Goal: Check status: Check status

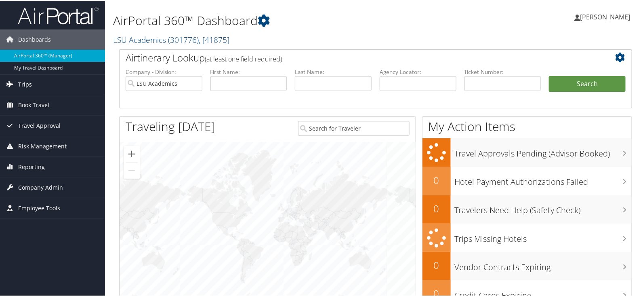
click at [47, 81] on link "Trips" at bounding box center [52, 84] width 105 height 20
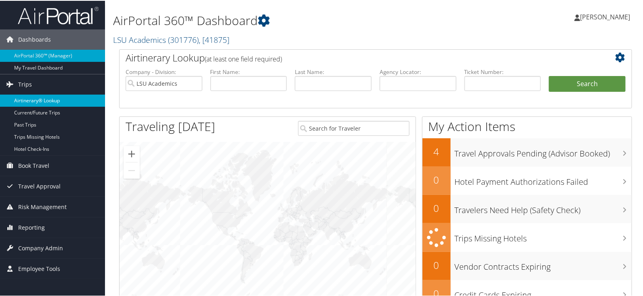
click at [57, 98] on link "Airtinerary® Lookup" at bounding box center [52, 100] width 105 height 12
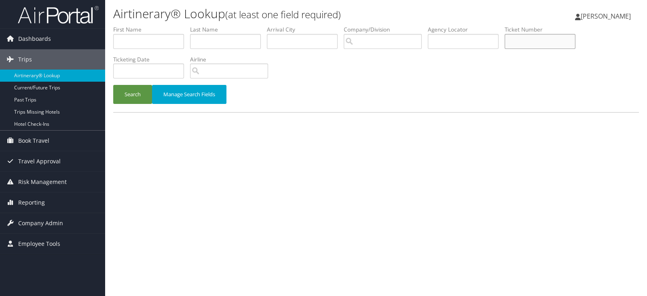
drag, startPoint x: 569, startPoint y: 40, endPoint x: 569, endPoint y: 35, distance: 4.8
paste input "8900897460550"
type input "8900897460550"
click at [113, 85] on button "Search" at bounding box center [132, 94] width 39 height 19
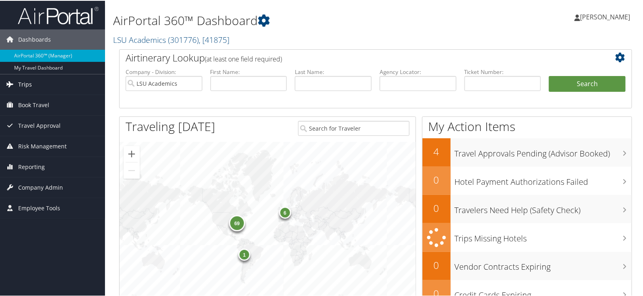
click at [31, 85] on span "Trips" at bounding box center [25, 84] width 14 height 20
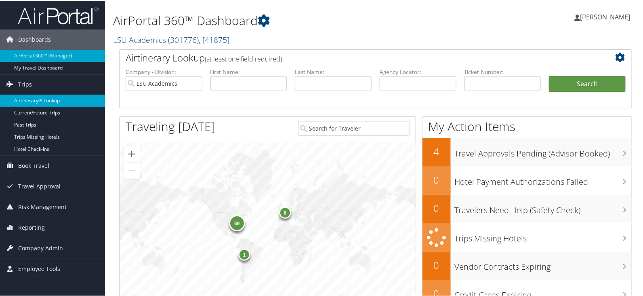
click at [42, 99] on link "Airtinerary® Lookup" at bounding box center [52, 100] width 105 height 12
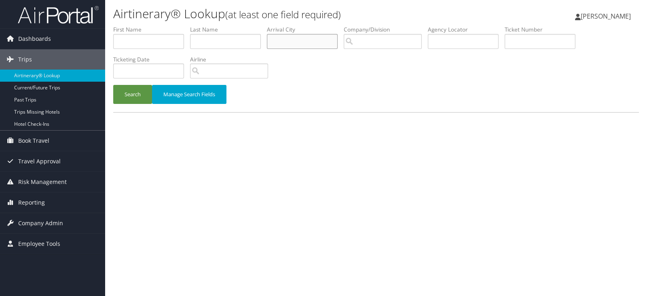
click at [289, 42] on input "text" at bounding box center [302, 41] width 71 height 15
click at [447, 37] on input "text" at bounding box center [463, 41] width 71 height 15
paste input "CQKMH4"
type input "CQKMH4"
click at [113, 85] on button "Search" at bounding box center [132, 94] width 39 height 19
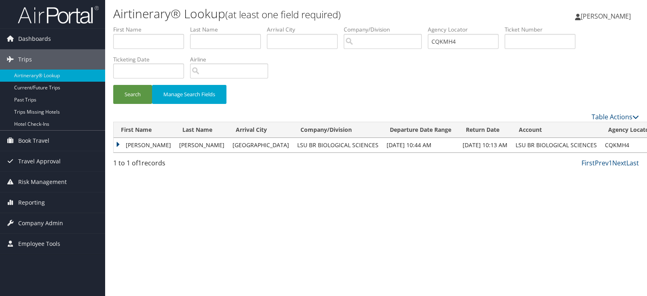
click at [128, 147] on td "SARAH LEE" at bounding box center [144, 145] width 61 height 15
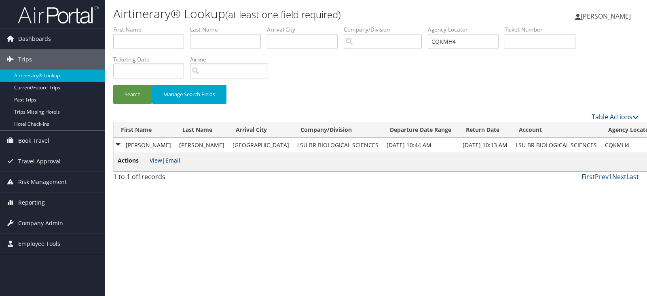
click at [152, 163] on link "View" at bounding box center [156, 160] width 13 height 8
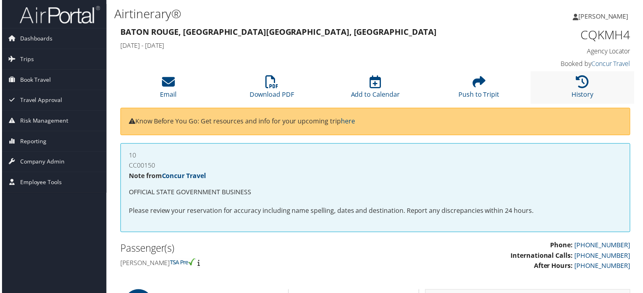
click at [585, 89] on li "History" at bounding box center [584, 88] width 104 height 33
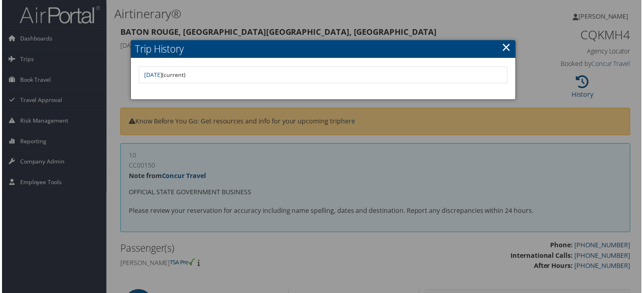
click at [369, 201] on div at bounding box center [323, 148] width 647 height 296
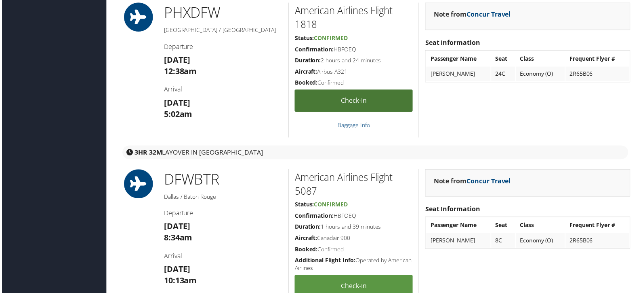
scroll to position [1212, 0]
